Goal: Register for event/course

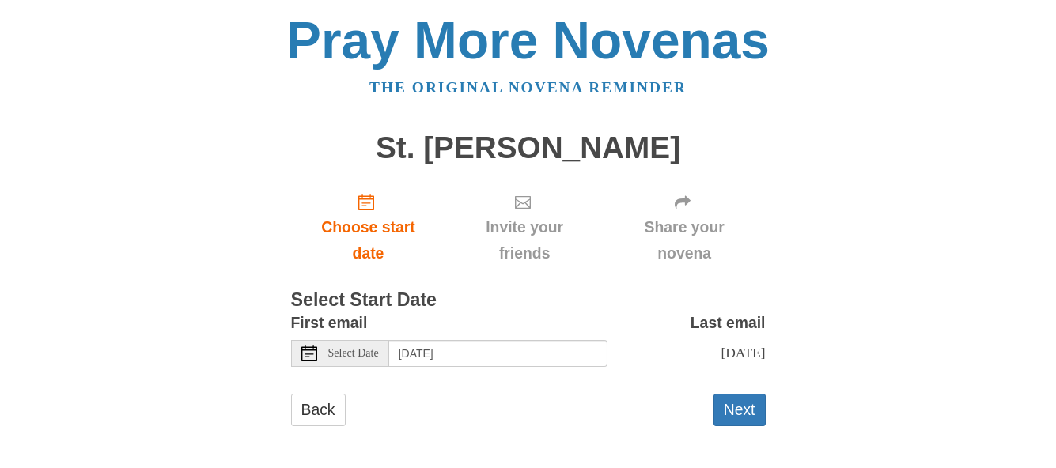
click at [304, 358] on icon at bounding box center [309, 354] width 16 height 16
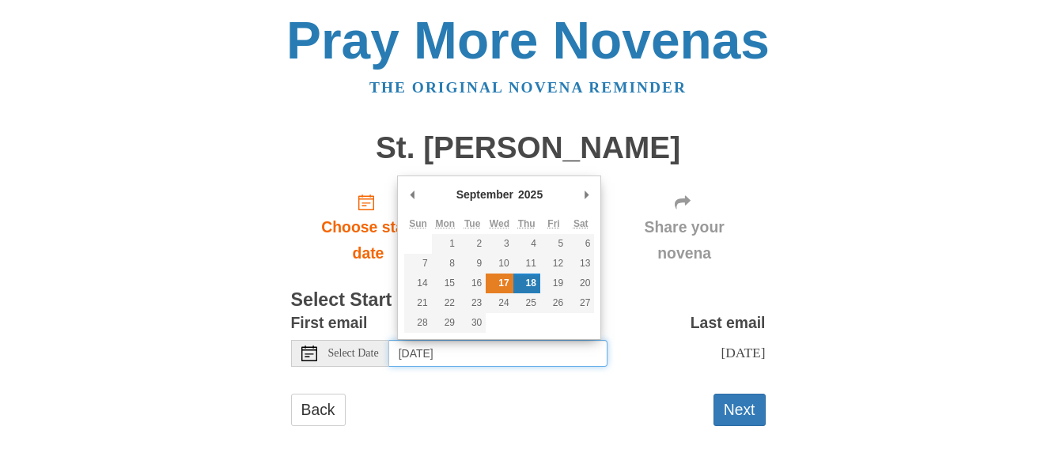
type input "[DATE]"
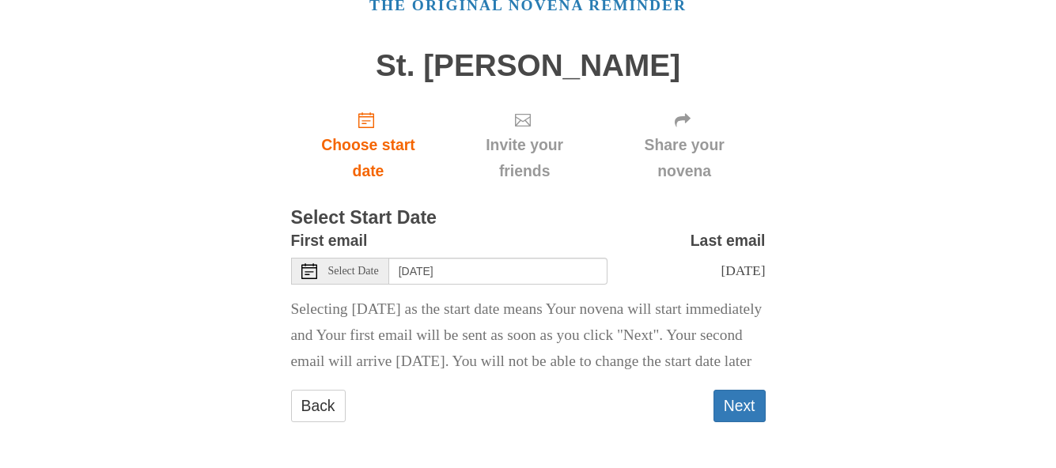
scroll to position [108, 0]
click at [734, 407] on button "Next" at bounding box center [739, 406] width 52 height 32
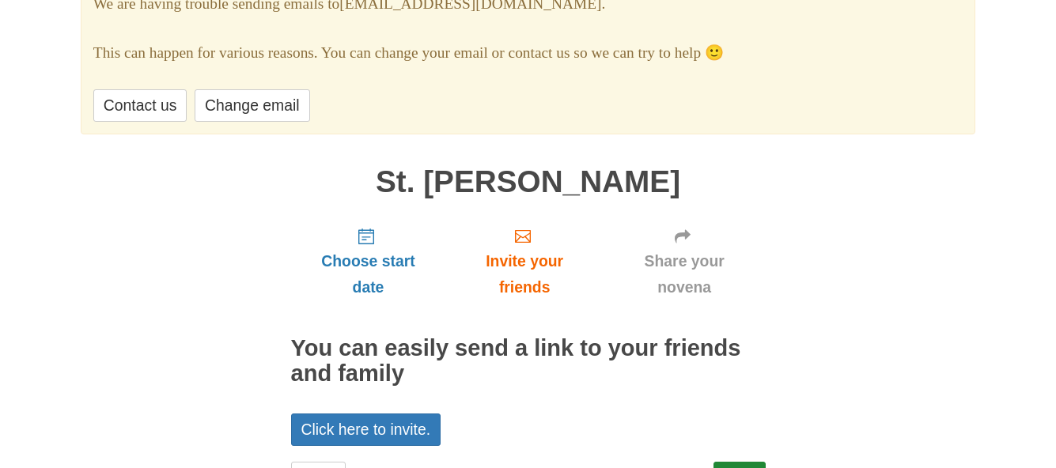
scroll to position [217, 0]
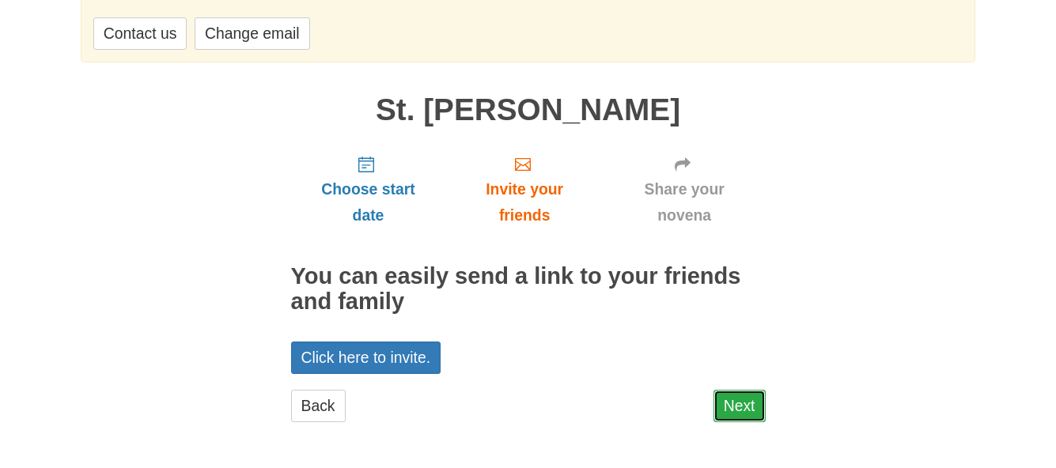
click at [747, 403] on link "Next" at bounding box center [739, 406] width 52 height 32
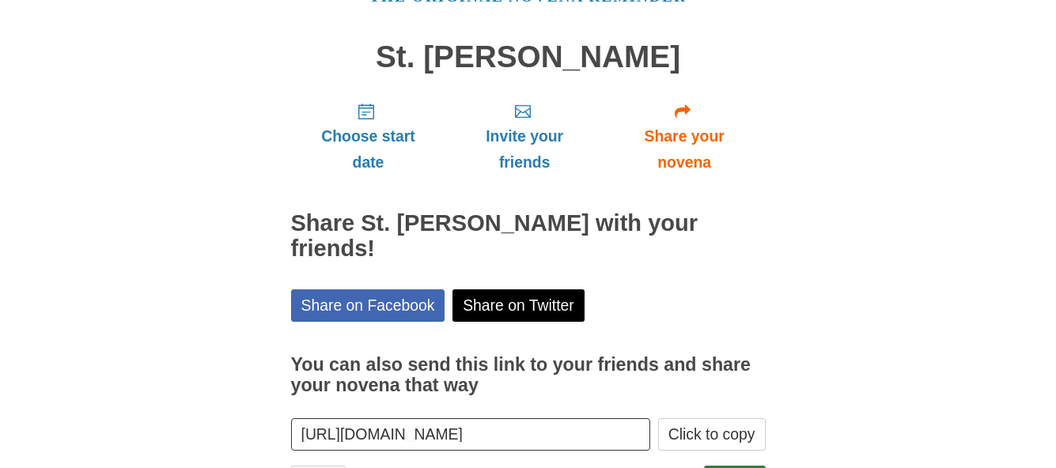
scroll to position [142, 0]
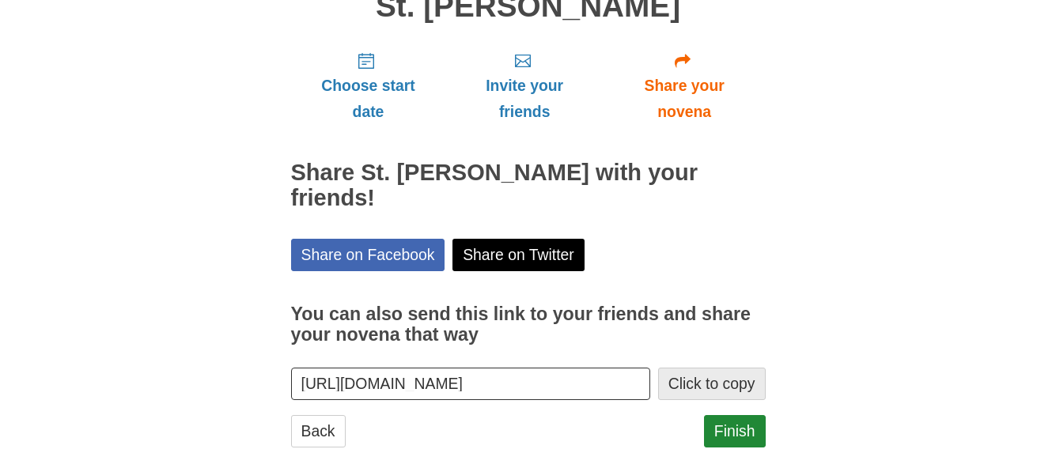
click at [730, 368] on button "Click to copy" at bounding box center [712, 384] width 108 height 32
click at [732, 415] on link "Finish" at bounding box center [735, 431] width 62 height 32
